Goal: Transaction & Acquisition: Purchase product/service

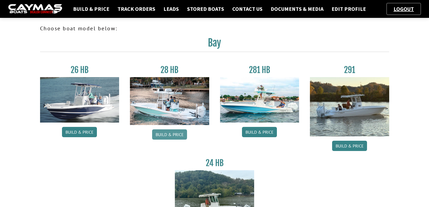
click at [171, 131] on link "Build & Price" at bounding box center [169, 134] width 35 height 10
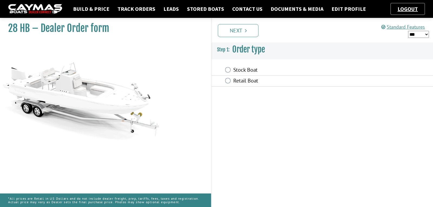
click at [232, 80] on div "Retail Boat" at bounding box center [323, 81] width 222 height 11
click at [225, 81] on div "Retail Boat" at bounding box center [323, 81] width 222 height 11
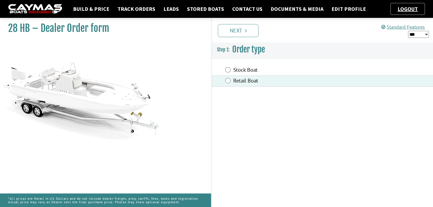
click at [231, 39] on div "Prev Next" at bounding box center [322, 30] width 222 height 25
click at [232, 35] on link "Next" at bounding box center [238, 30] width 41 height 13
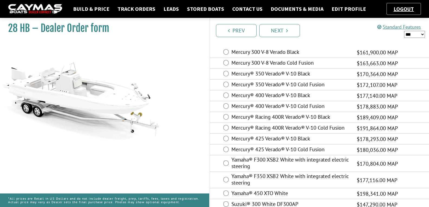
scroll to position [27, 0]
